Goal: Find specific page/section: Find specific page/section

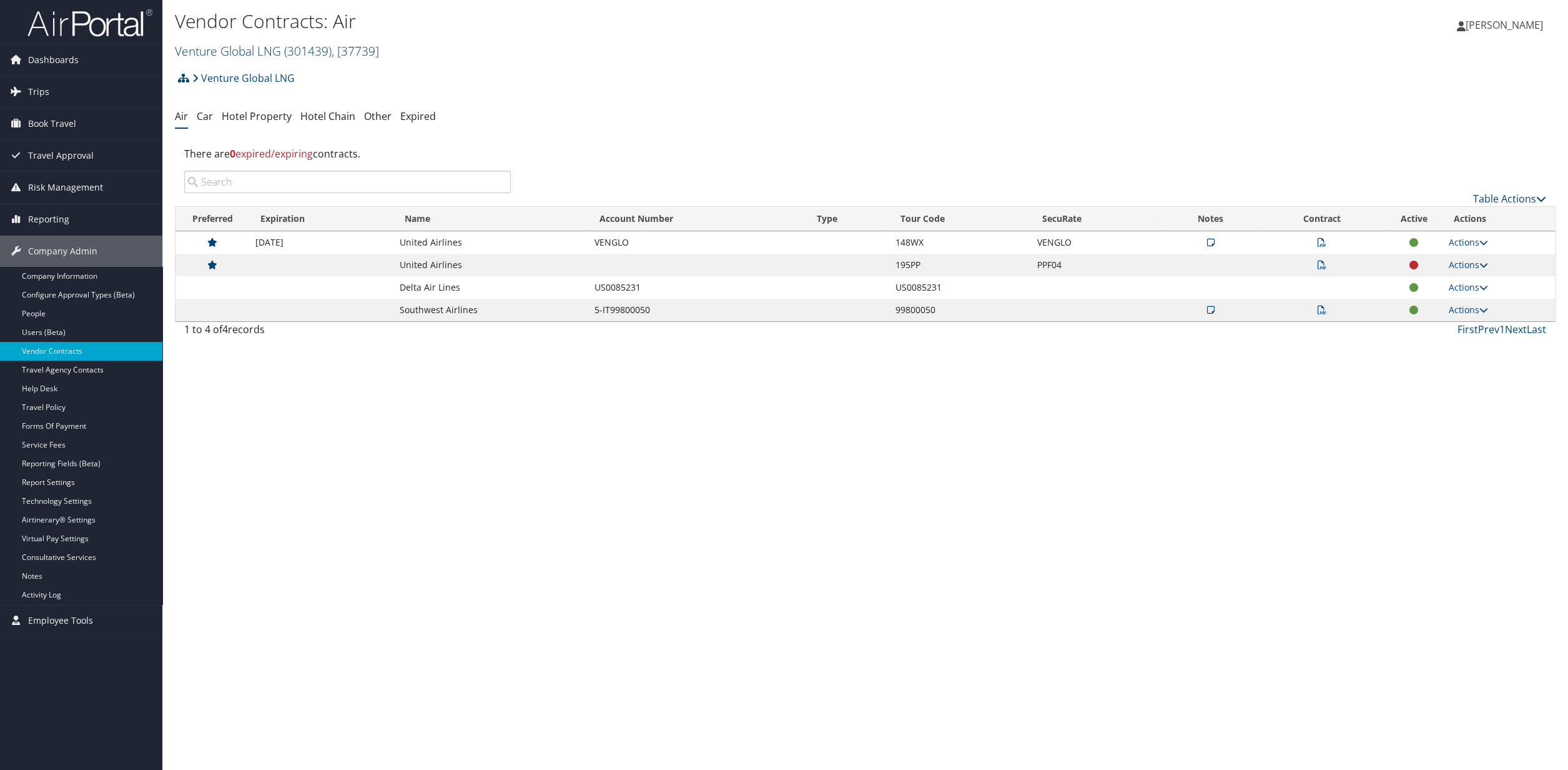
click at [363, 51] on span ", [ 37739 ]" at bounding box center [355, 51] width 47 height 17
click at [238, 75] on input "search" at bounding box center [257, 74] width 164 height 23
type input "howard"
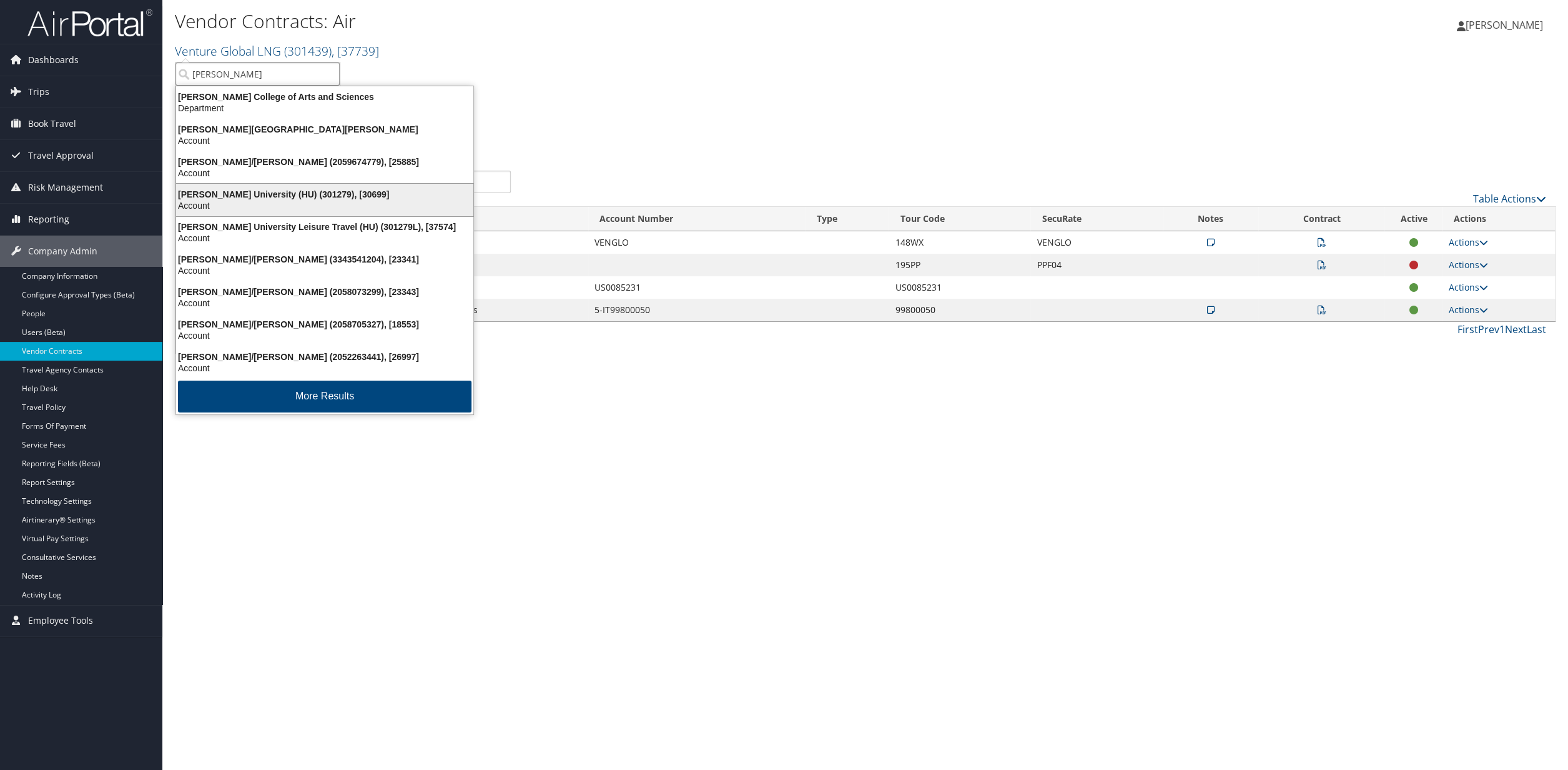
click at [261, 204] on div "Account" at bounding box center [325, 206] width 312 height 11
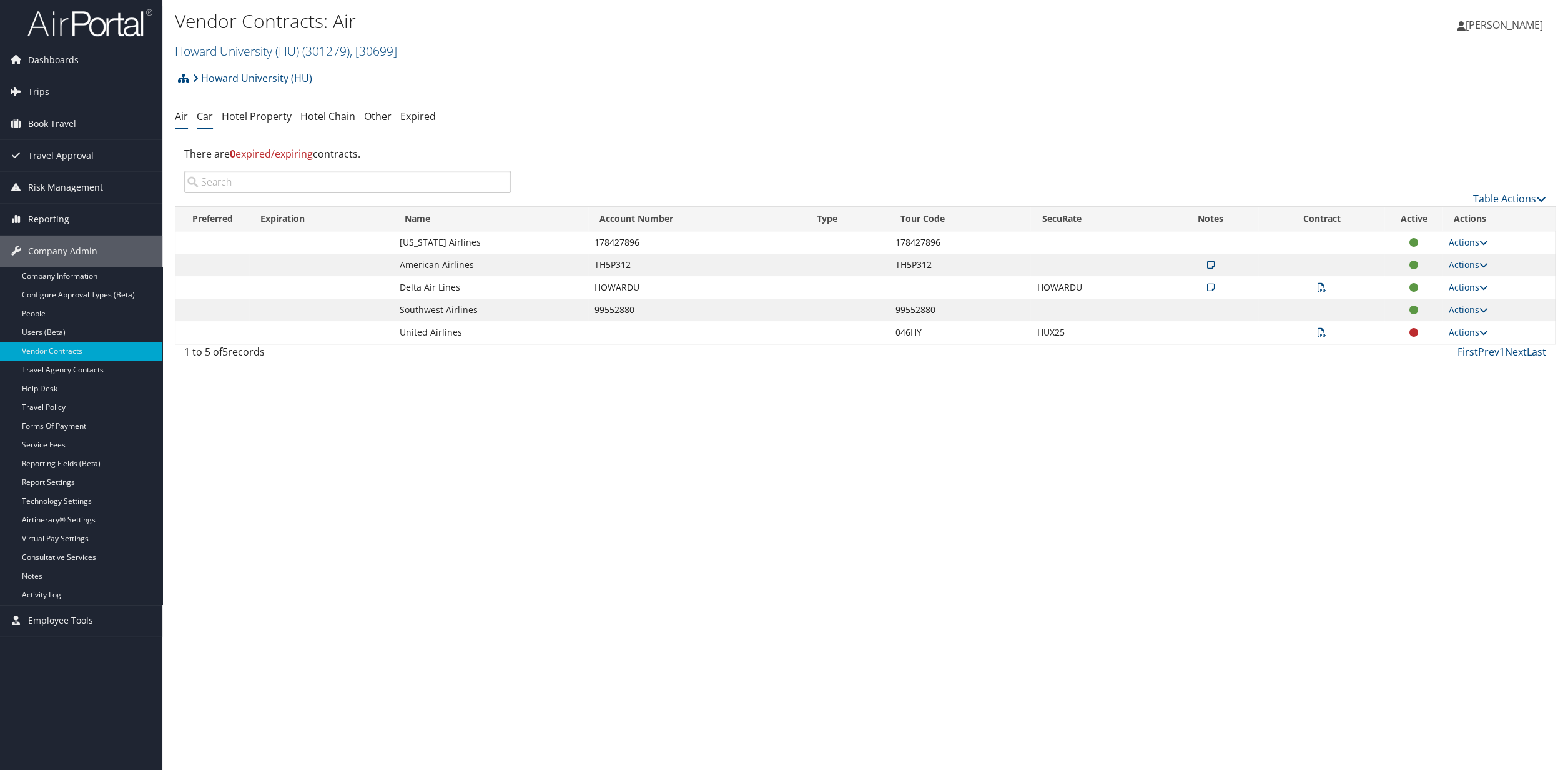
click at [204, 119] on link "Car" at bounding box center [204, 115] width 16 height 14
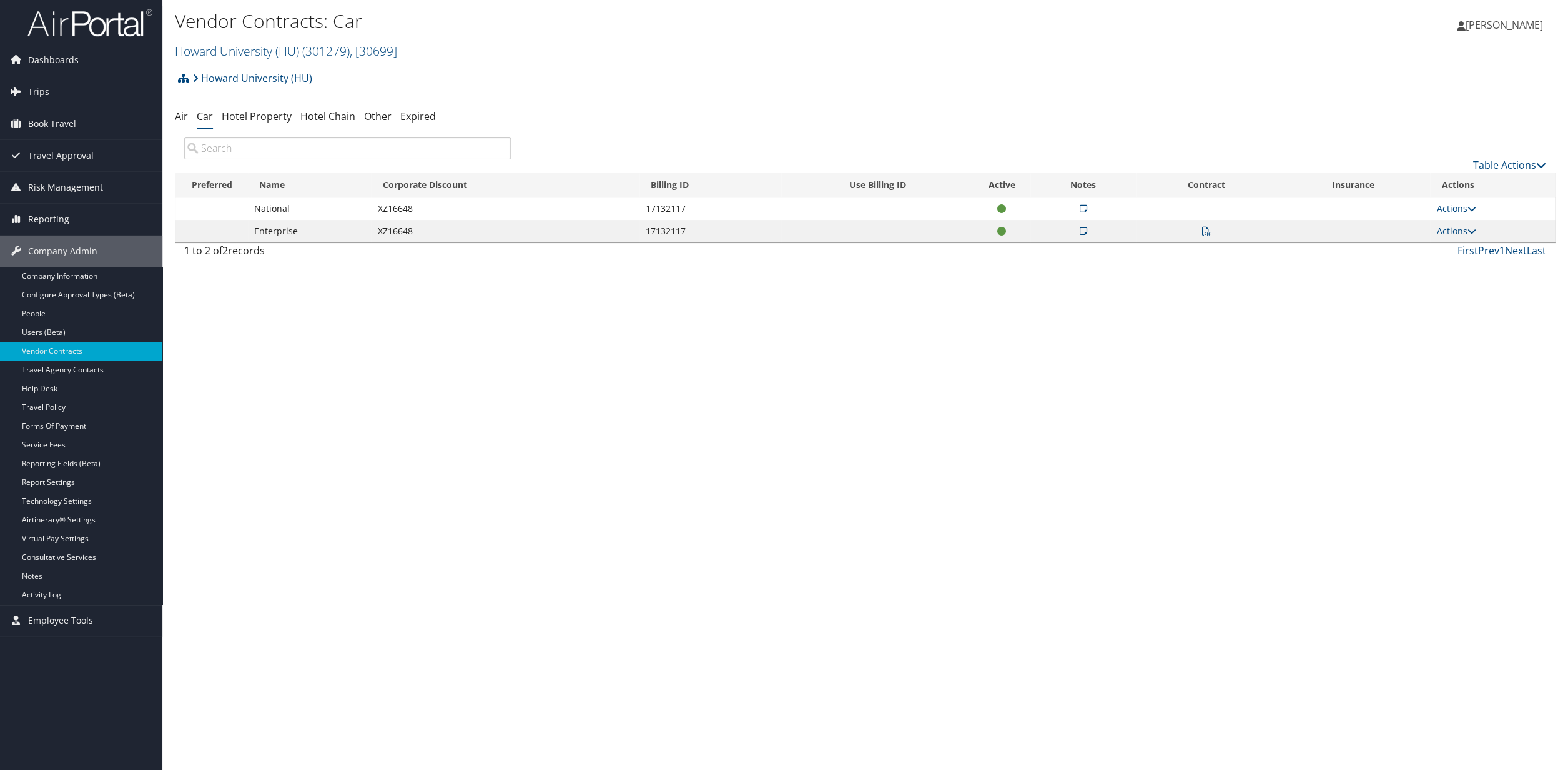
click at [742, 727] on div "Vendor Contracts: Car [PERSON_NAME][GEOGRAPHIC_DATA] (HU) ( 301279 ) , [ 30699 …" at bounding box center [866, 385] width 1406 height 770
click at [267, 120] on link "Hotel Property" at bounding box center [257, 115] width 70 height 14
